Goal: Transaction & Acquisition: Subscribe to service/newsletter

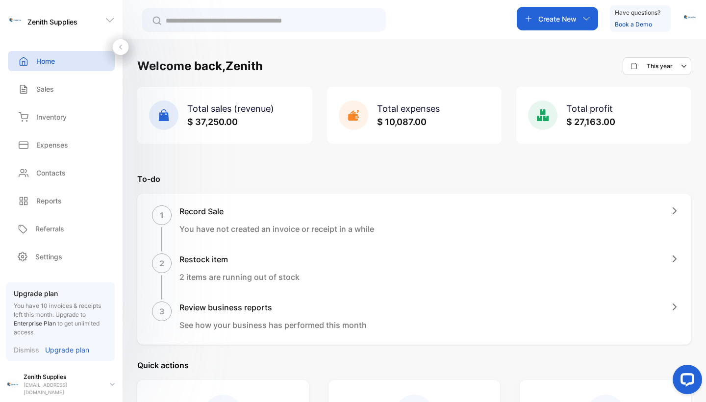
click at [578, 20] on div "Create New" at bounding box center [557, 19] width 81 height 24
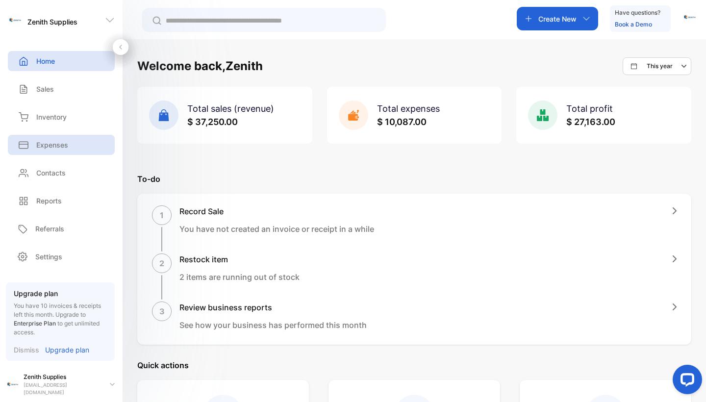
click at [77, 148] on div "Expenses" at bounding box center [61, 145] width 107 height 20
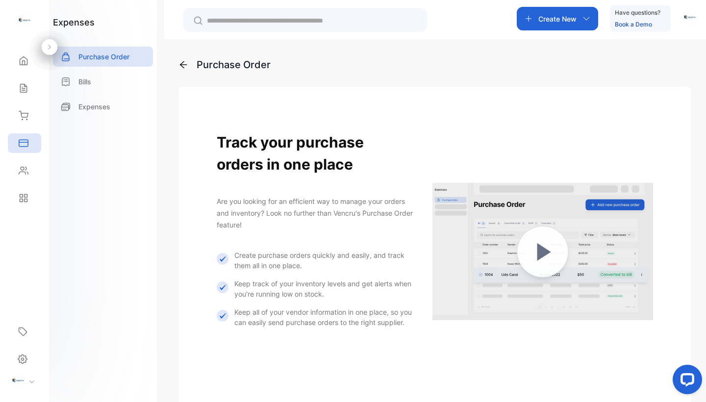
click at [566, 24] on p "Create New" at bounding box center [557, 19] width 38 height 10
click at [446, 70] on div "Purchase Order" at bounding box center [434, 64] width 513 height 15
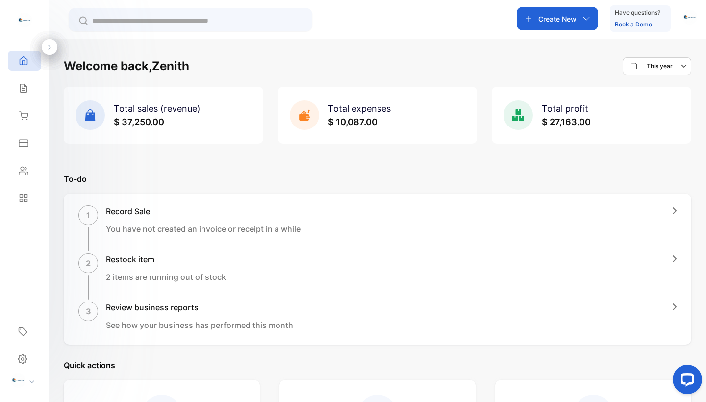
click at [353, 123] on span "$ 10,087.00" at bounding box center [353, 122] width 50 height 10
click at [346, 123] on span "$ 10,087.00" at bounding box center [353, 122] width 50 height 10
click at [32, 86] on div "Sales" at bounding box center [24, 88] width 33 height 20
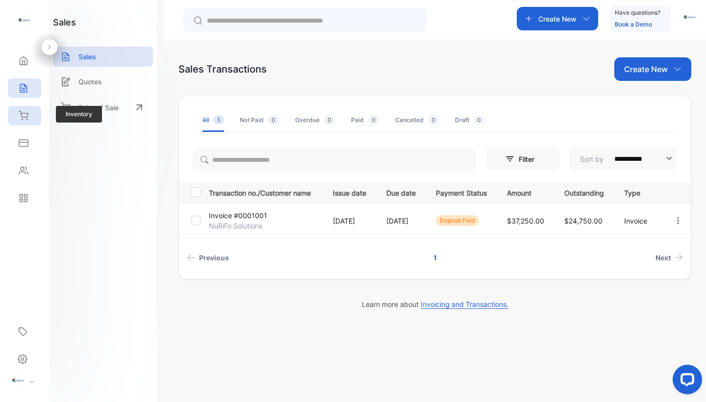
click at [28, 116] on icon at bounding box center [24, 116] width 10 height 10
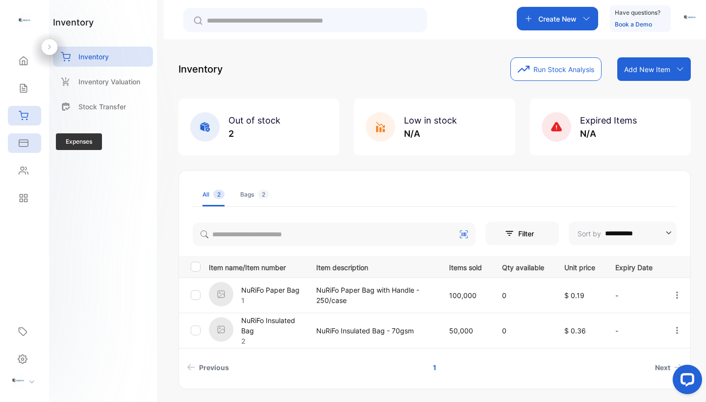
click at [24, 140] on icon at bounding box center [23, 143] width 9 height 6
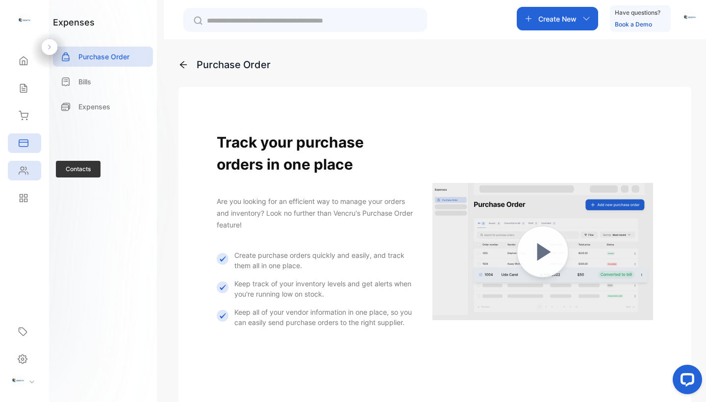
click at [21, 165] on div "Contacts" at bounding box center [24, 171] width 33 height 20
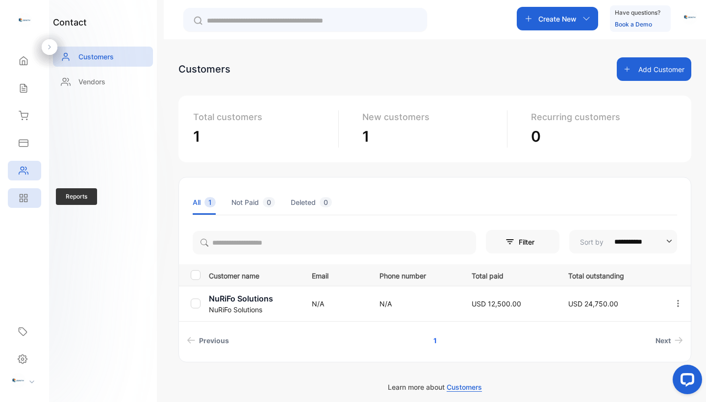
click at [21, 193] on icon at bounding box center [24, 198] width 10 height 10
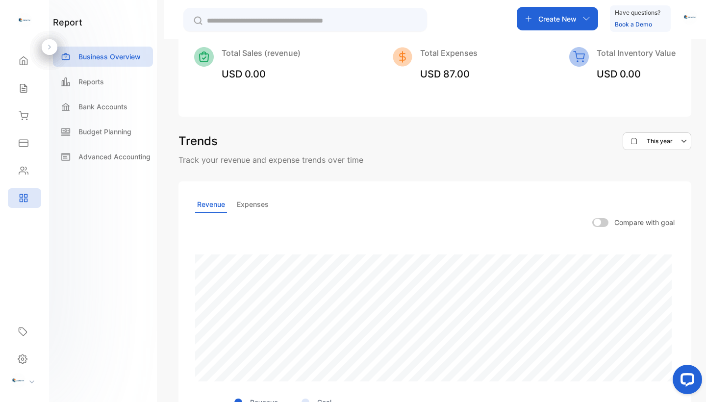
scroll to position [158, 0]
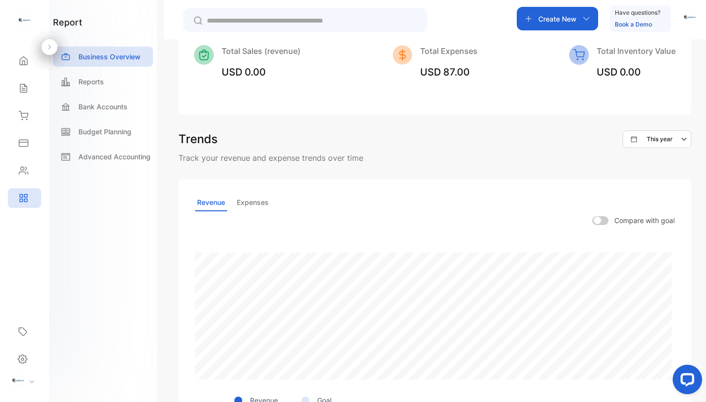
click at [242, 197] on p "Expenses" at bounding box center [253, 202] width 36 height 17
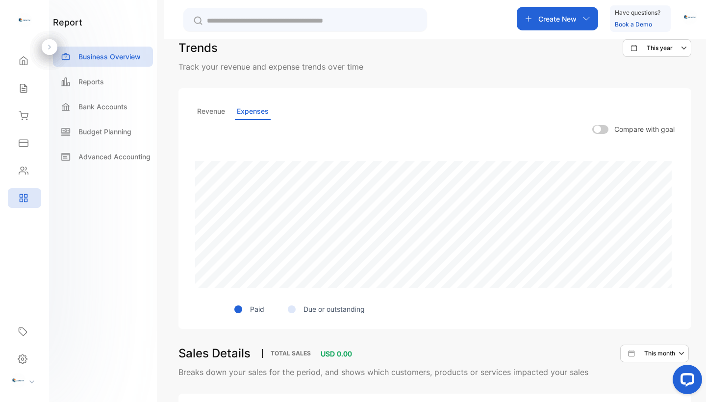
scroll to position [236, 0]
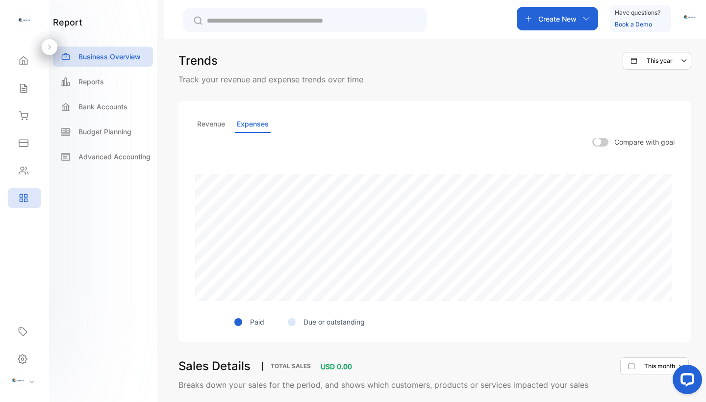
click at [226, 124] on p "Revenue" at bounding box center [211, 124] width 32 height 17
click at [265, 121] on p "Expenses" at bounding box center [253, 124] width 36 height 17
click at [219, 124] on p "Revenue" at bounding box center [211, 124] width 32 height 17
click at [244, 122] on p "Expenses" at bounding box center [253, 124] width 36 height 17
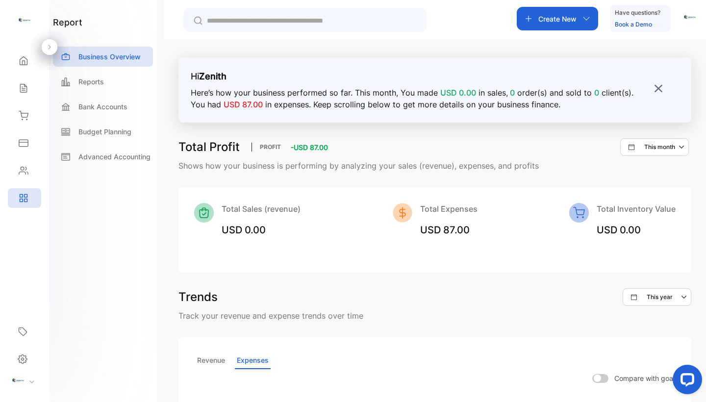
scroll to position [0, 0]
click at [654, 84] on img at bounding box center [659, 89] width 10 height 10
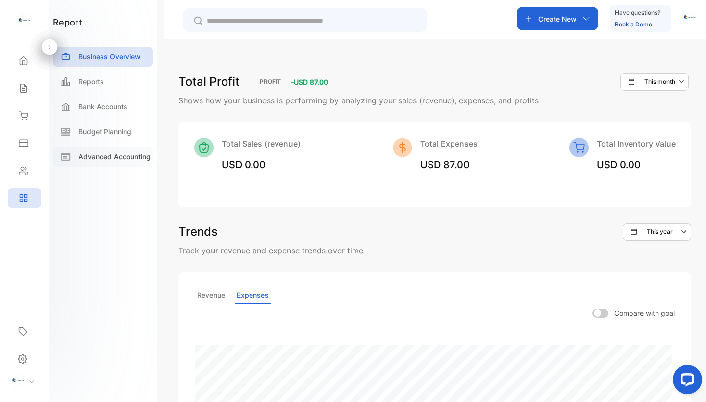
click at [115, 162] on div "Advanced Accounting" at bounding box center [103, 157] width 100 height 20
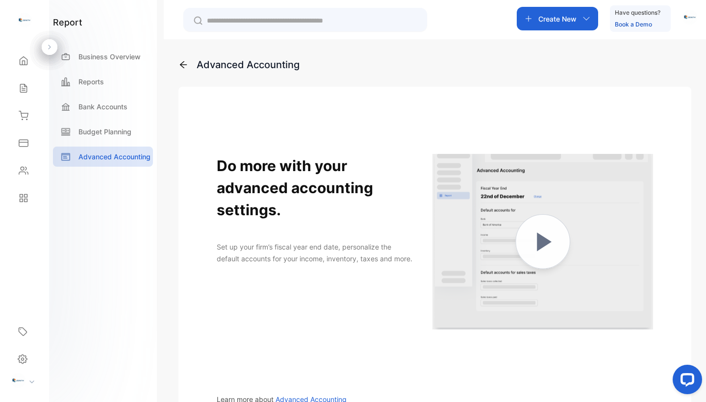
click at [118, 119] on div "Bank Accounts" at bounding box center [103, 109] width 100 height 25
drag, startPoint x: 116, startPoint y: 127, endPoint x: 112, endPoint y: 113, distance: 15.1
click at [116, 127] on p "Budget Planning" at bounding box center [104, 131] width 53 height 10
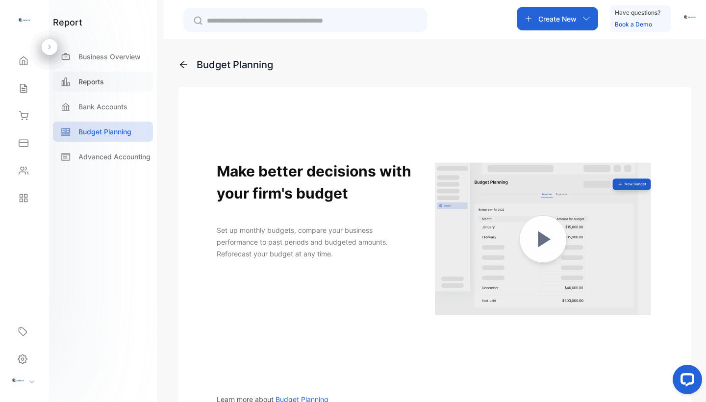
click at [108, 84] on div "Reports" at bounding box center [103, 82] width 100 height 20
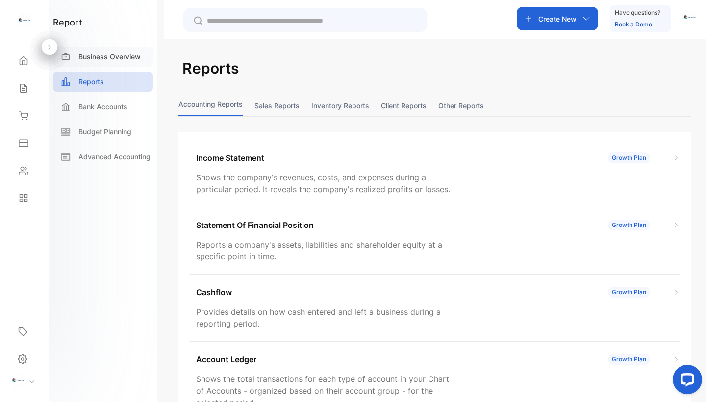
click at [107, 64] on div "Business Overview" at bounding box center [103, 57] width 100 height 20
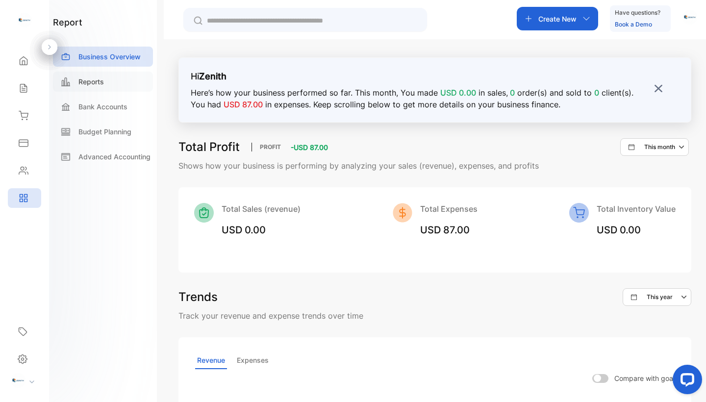
click at [95, 86] on div "Reports" at bounding box center [103, 82] width 100 height 20
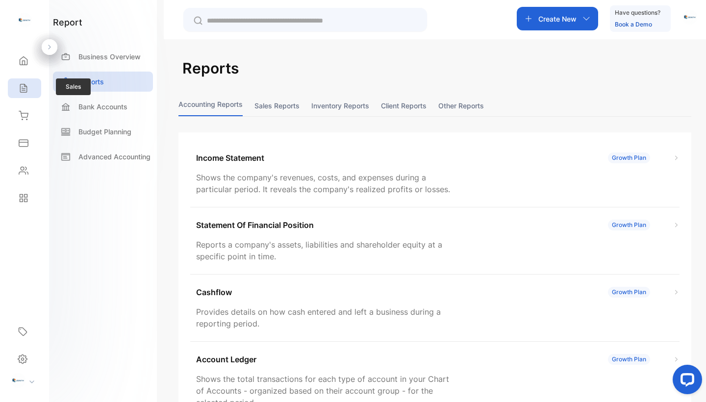
click at [27, 86] on icon at bounding box center [24, 88] width 10 height 10
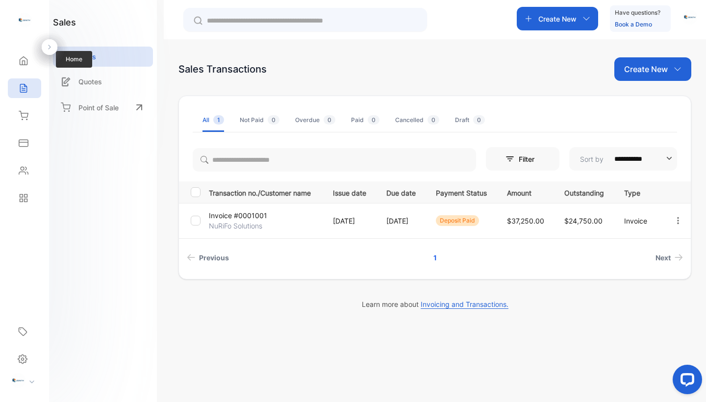
click at [31, 74] on div "Home Home" at bounding box center [24, 60] width 33 height 27
click at [26, 72] on div "Home Home" at bounding box center [24, 60] width 33 height 27
click at [23, 68] on div "Home" at bounding box center [24, 61] width 33 height 20
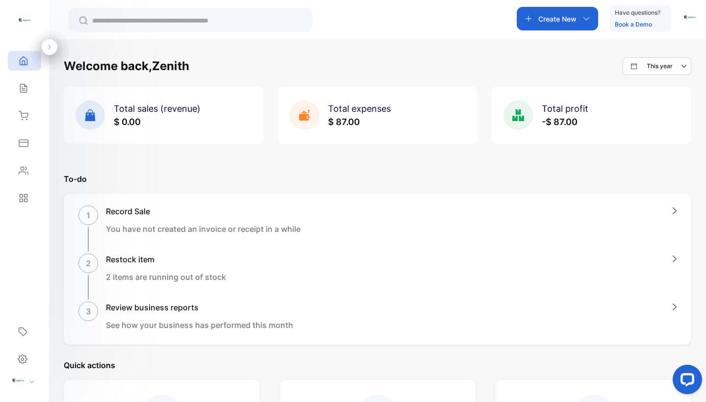
click at [368, 111] on span "Total expenses" at bounding box center [359, 108] width 63 height 10
click at [581, 101] on div "Total profit -$ 87.00" at bounding box center [545, 115] width 85 height 29
click at [409, 114] on div "Total expenses $ 10,087.00" at bounding box center [378, 115] width 200 height 57
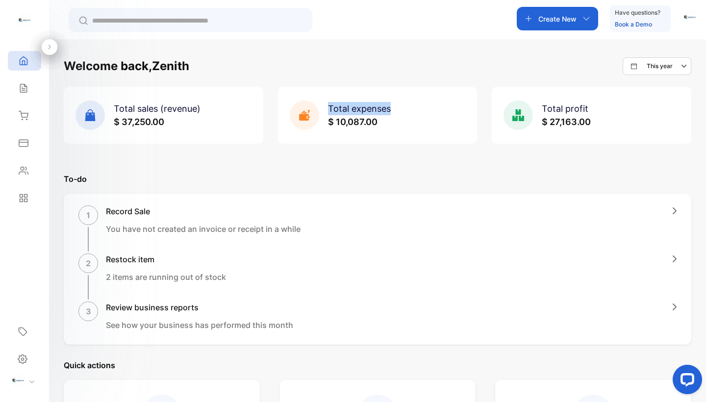
click at [409, 114] on div "Total expenses $ 10,087.00" at bounding box center [378, 115] width 200 height 57
click at [383, 176] on p "To-do" at bounding box center [378, 179] width 628 height 12
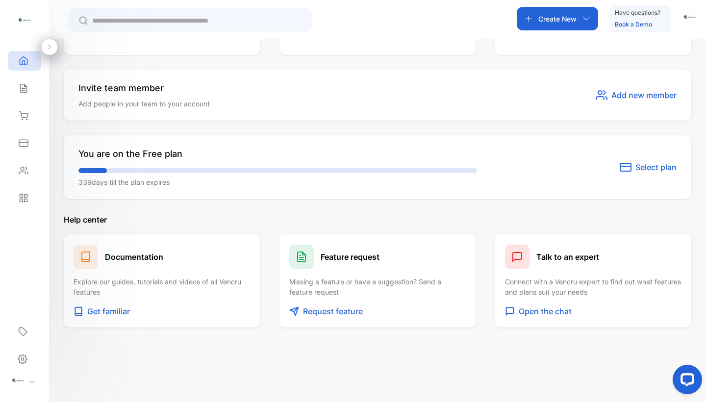
scroll to position [518, 0]
click at [539, 308] on p "Open the chat" at bounding box center [545, 311] width 53 height 12
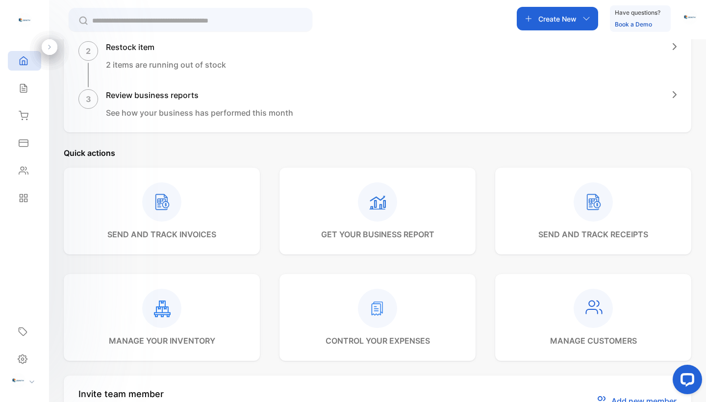
scroll to position [209, 0]
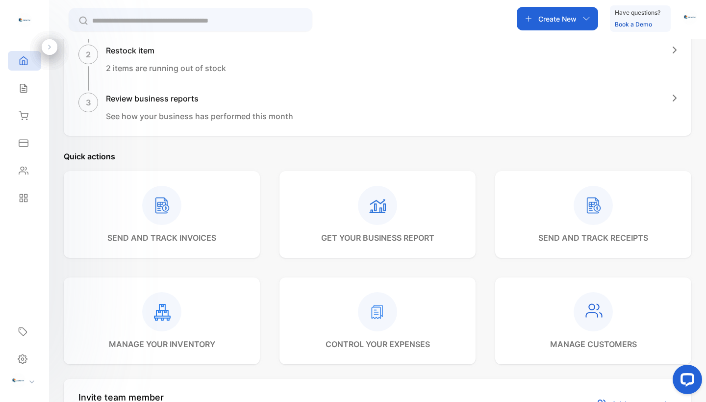
click at [594, 210] on rect at bounding box center [593, 205] width 39 height 39
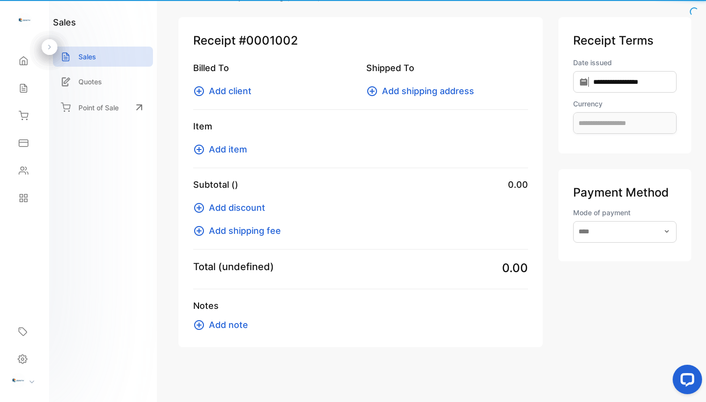
type input "**********"
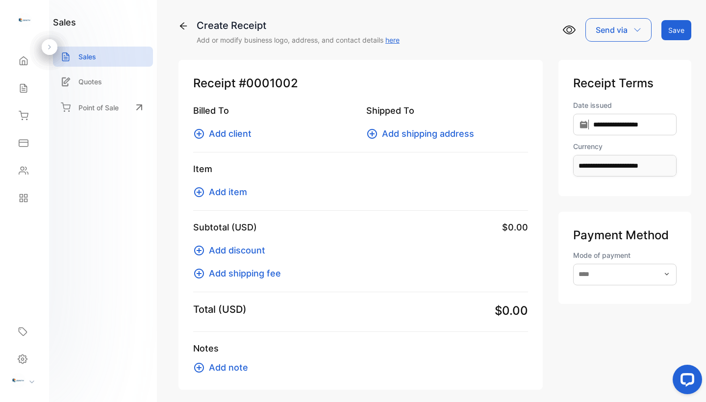
scroll to position [0, 0]
click at [187, 24] on icon at bounding box center [183, 26] width 10 height 10
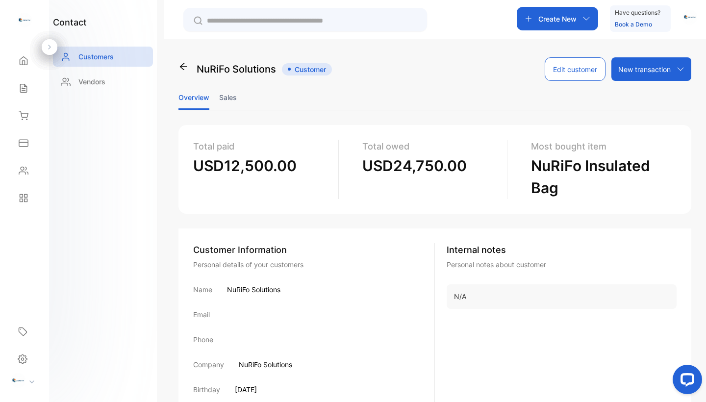
click at [227, 90] on li "Sales" at bounding box center [228, 97] width 18 height 25
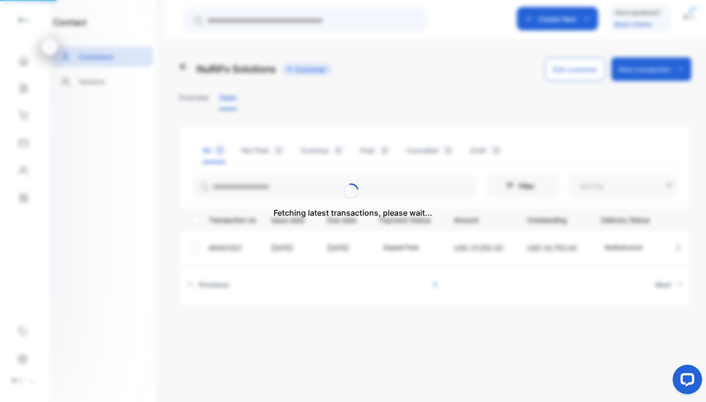
type input "**********"
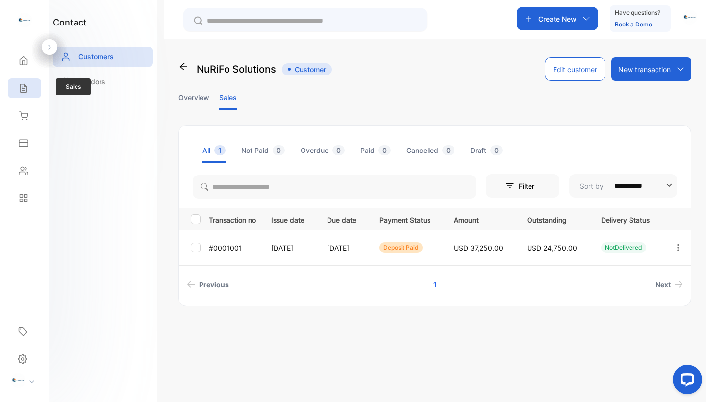
click at [30, 82] on div "Sales" at bounding box center [24, 88] width 33 height 20
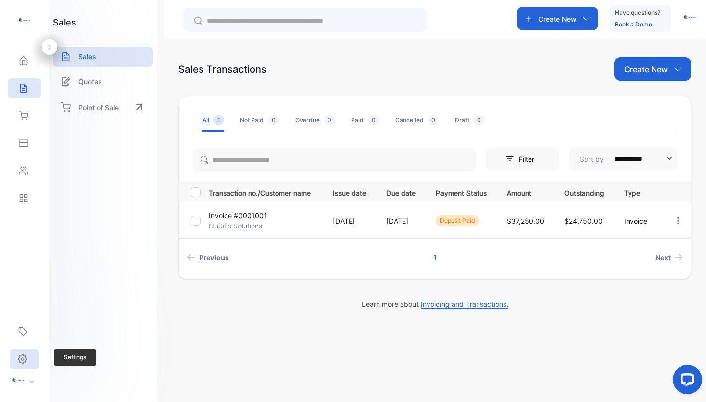
click at [30, 354] on div "Settings" at bounding box center [24, 359] width 29 height 20
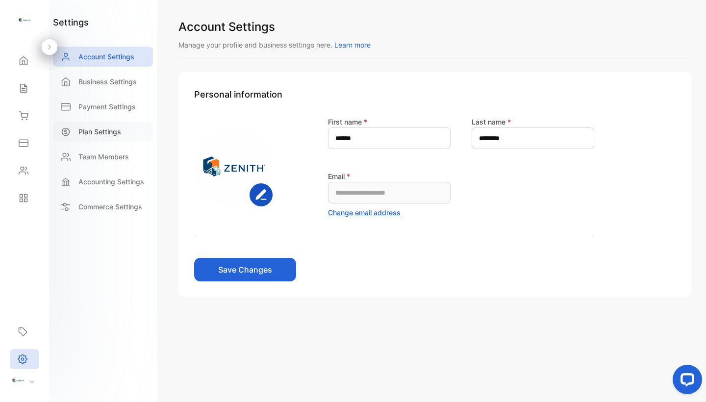
click at [102, 135] on p "Plan Settings" at bounding box center [99, 131] width 43 height 10
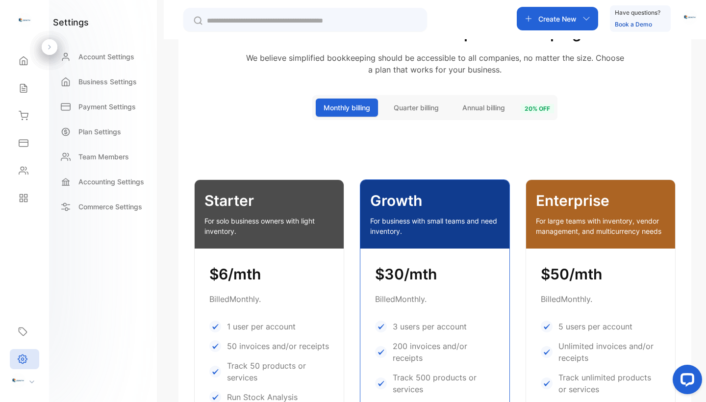
scroll to position [98, 0]
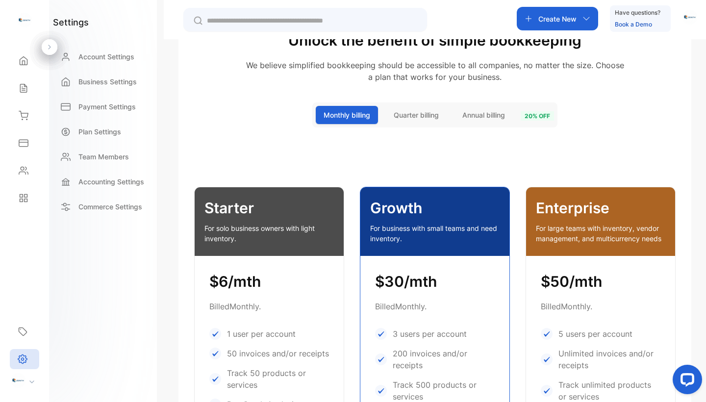
click at [419, 122] on button "Quarter billing" at bounding box center [416, 115] width 61 height 18
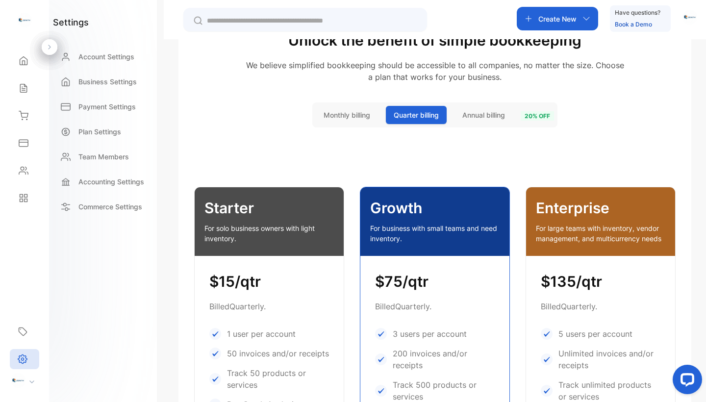
click at [365, 147] on div "Unlock the benefit of simple bookkeeping We believe simplified bookkeeping shou…" at bounding box center [434, 397] width 513 height 767
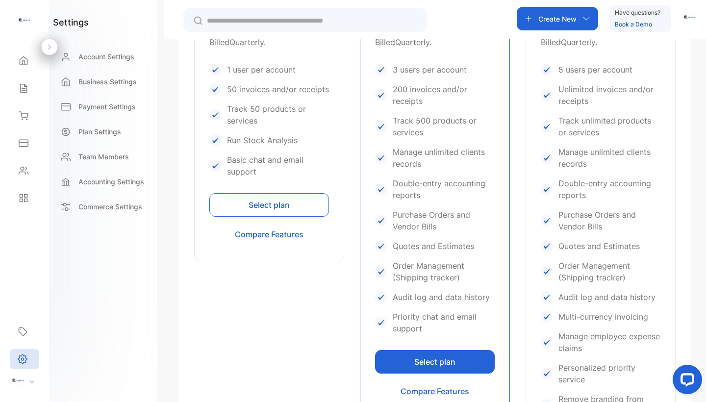
scroll to position [362, 0]
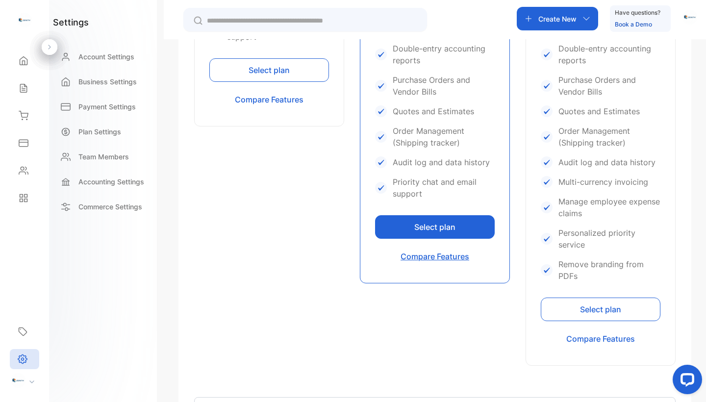
click at [443, 259] on button "Compare Features" at bounding box center [435, 257] width 120 height 24
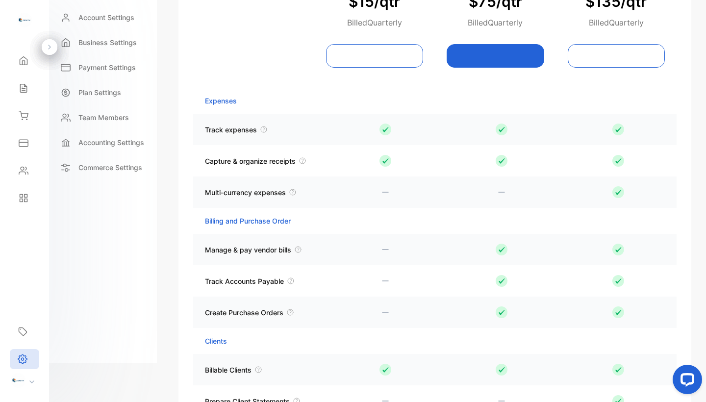
scroll to position [1116, 0]
click at [262, 128] on icon at bounding box center [264, 130] width 8 height 8
click at [296, 191] on icon at bounding box center [293, 192] width 8 height 8
click at [300, 159] on icon at bounding box center [303, 161] width 8 height 8
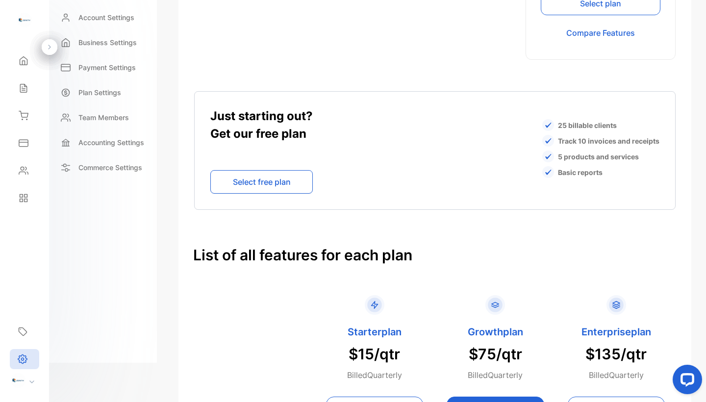
scroll to position [725, 0]
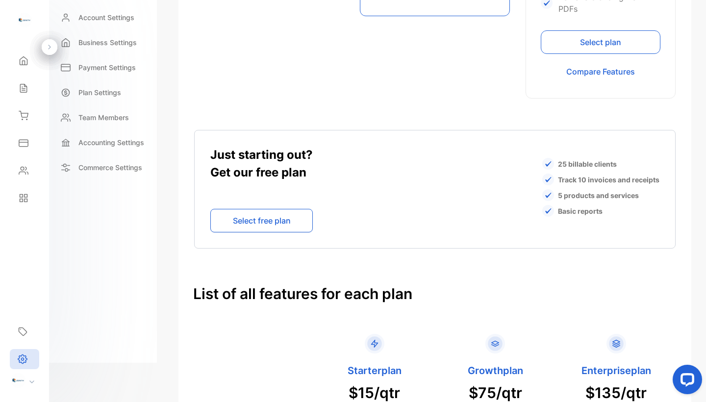
click at [561, 210] on span "Basic reports" at bounding box center [580, 211] width 45 height 10
click at [561, 193] on span "5 products and services" at bounding box center [598, 195] width 81 height 10
click at [569, 181] on span "Track 10 invoices and receipts" at bounding box center [608, 180] width 101 height 10
click at [574, 165] on span "25 billable clients" at bounding box center [587, 164] width 59 height 10
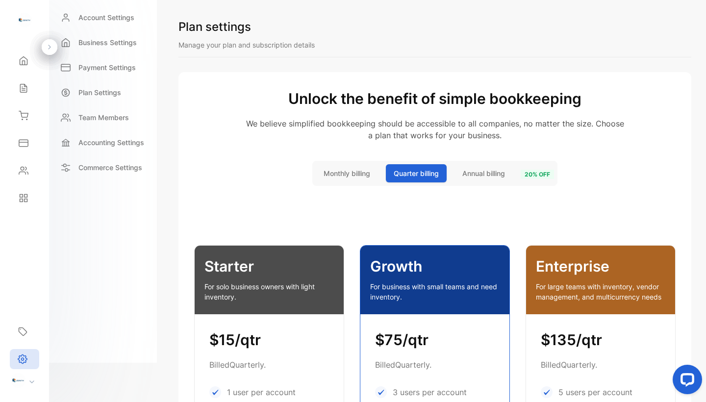
scroll to position [0, 0]
click at [488, 170] on span "Annual billing" at bounding box center [483, 173] width 43 height 10
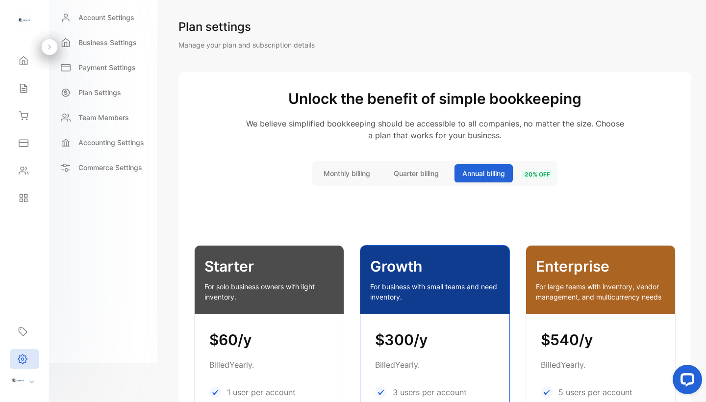
click at [538, 171] on span "20 % off" at bounding box center [537, 174] width 33 height 9
click at [359, 180] on button "Monthly billing" at bounding box center [347, 173] width 62 height 18
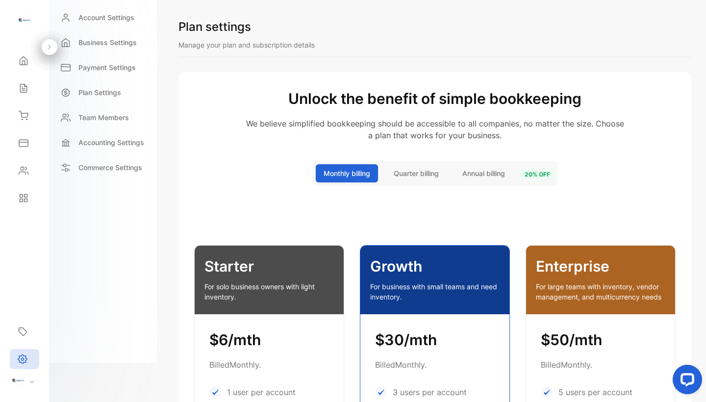
click at [394, 178] on span "Quarter billing" at bounding box center [416, 173] width 45 height 10
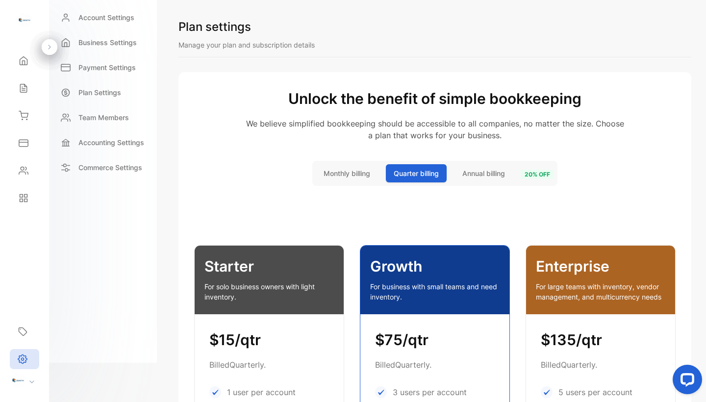
click at [479, 171] on span "Annual billing" at bounding box center [483, 173] width 43 height 10
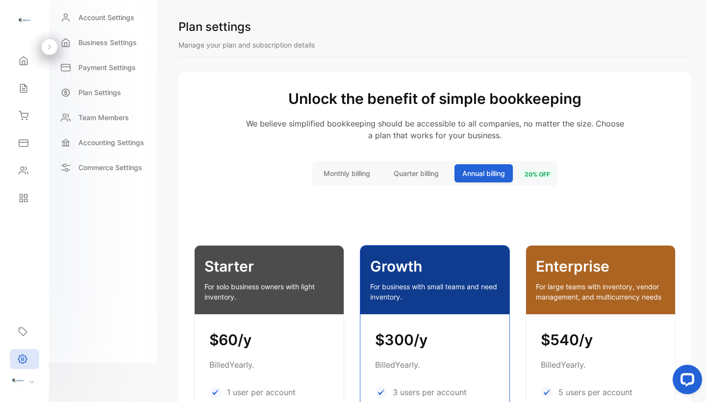
click at [448, 174] on div "Monthly billing Quarter billing Annual billing 20 % off" at bounding box center [435, 173] width 238 height 18
click at [438, 172] on button "Quarter billing" at bounding box center [416, 173] width 61 height 18
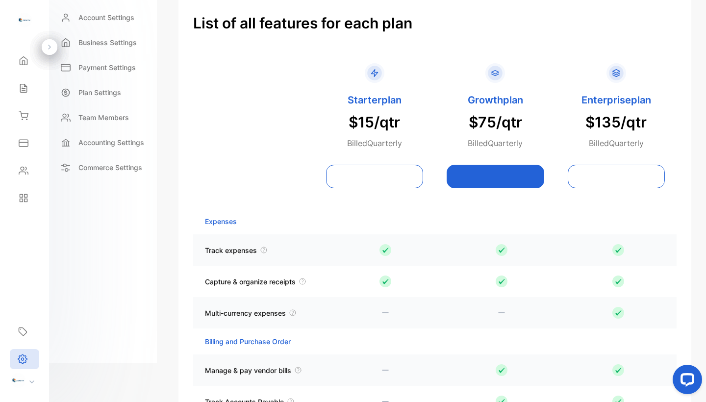
scroll to position [980, 0]
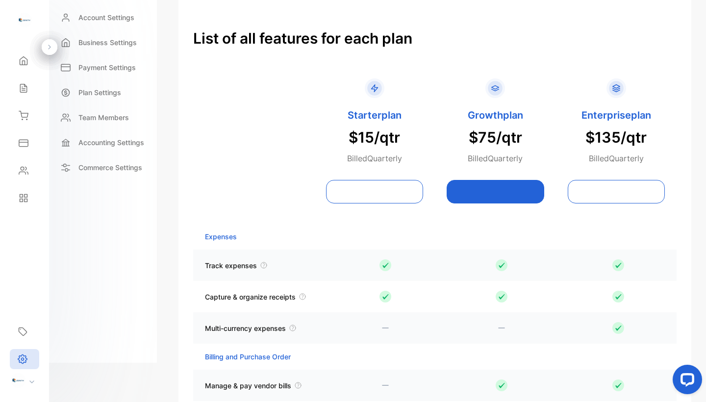
click at [386, 195] on button at bounding box center [375, 192] width 98 height 24
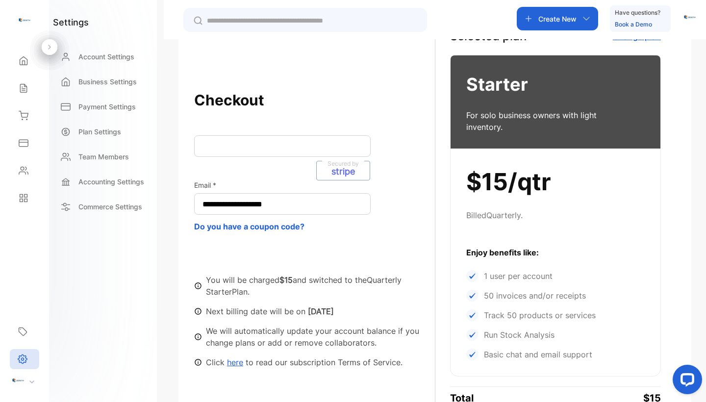
scroll to position [77, 0]
click at [281, 131] on div "**********" at bounding box center [314, 229] width 241 height 280
click at [286, 160] on div "**********" at bounding box center [314, 229] width 241 height 280
click at [289, 153] on div "Secured by stripe" at bounding box center [282, 147] width 176 height 22
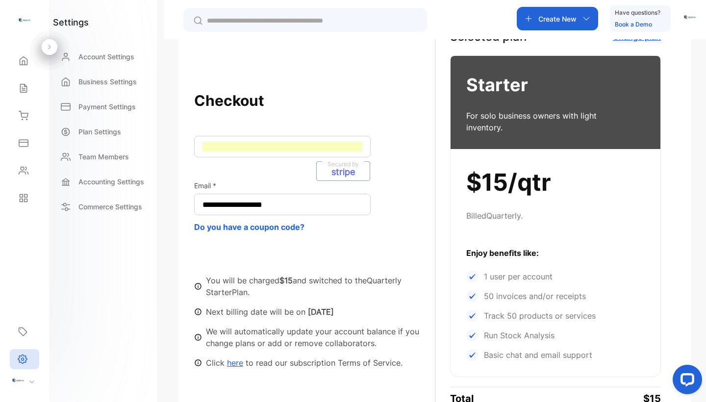
click at [421, 201] on div "**********" at bounding box center [314, 198] width 241 height 34
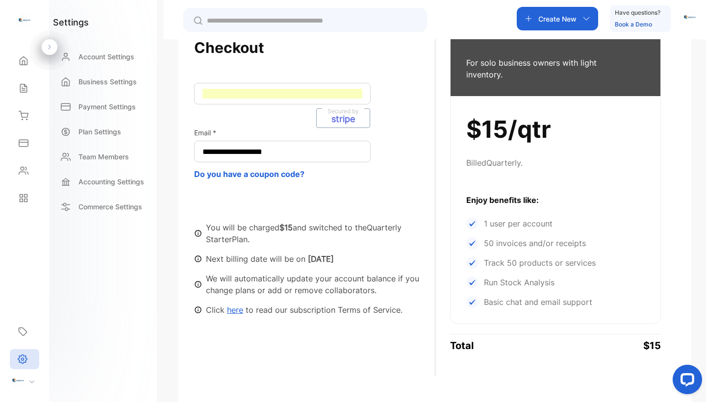
scroll to position [129, 0]
